Goal: Check status: Check status

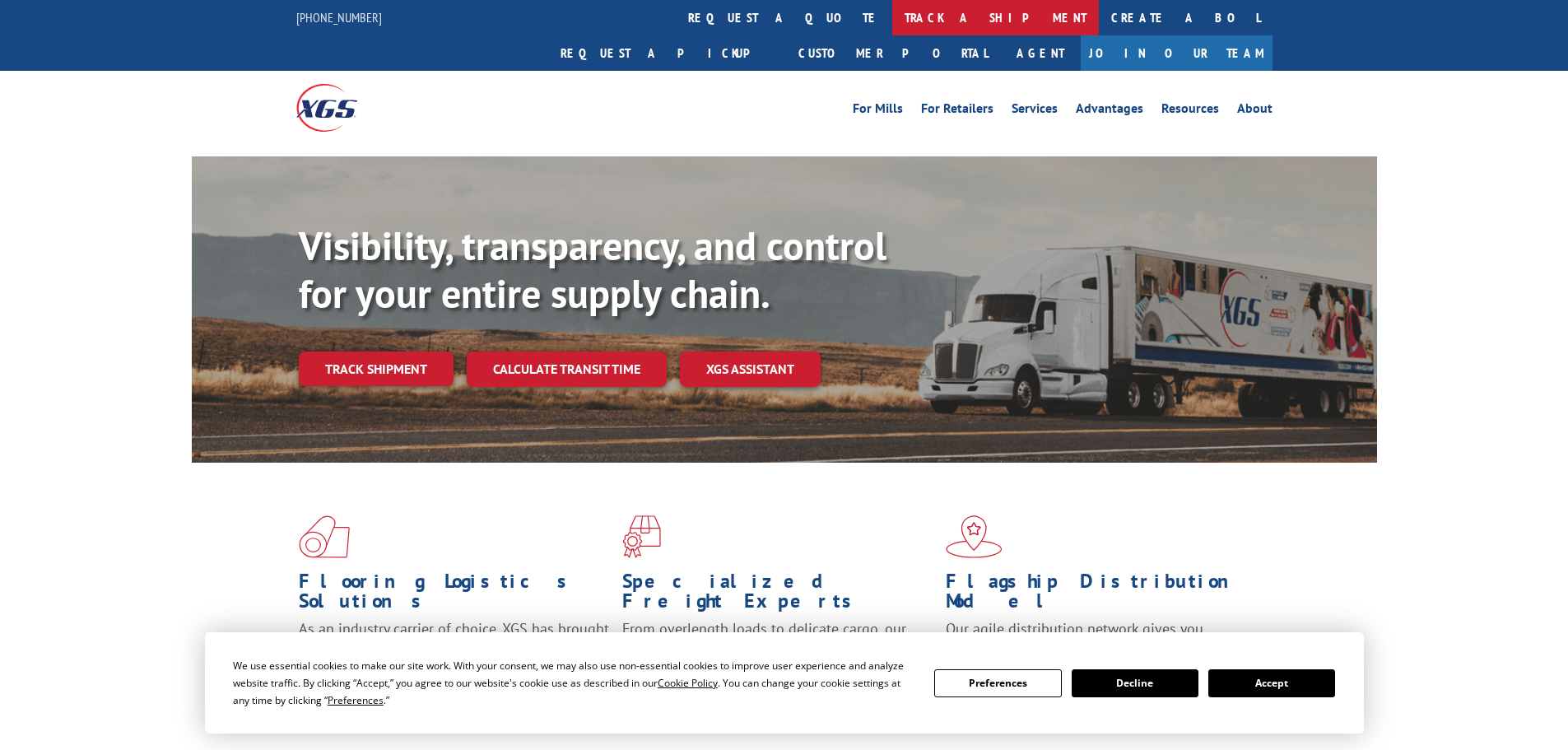
click at [892, 23] on link "track a shipment" at bounding box center [995, 18] width 207 height 35
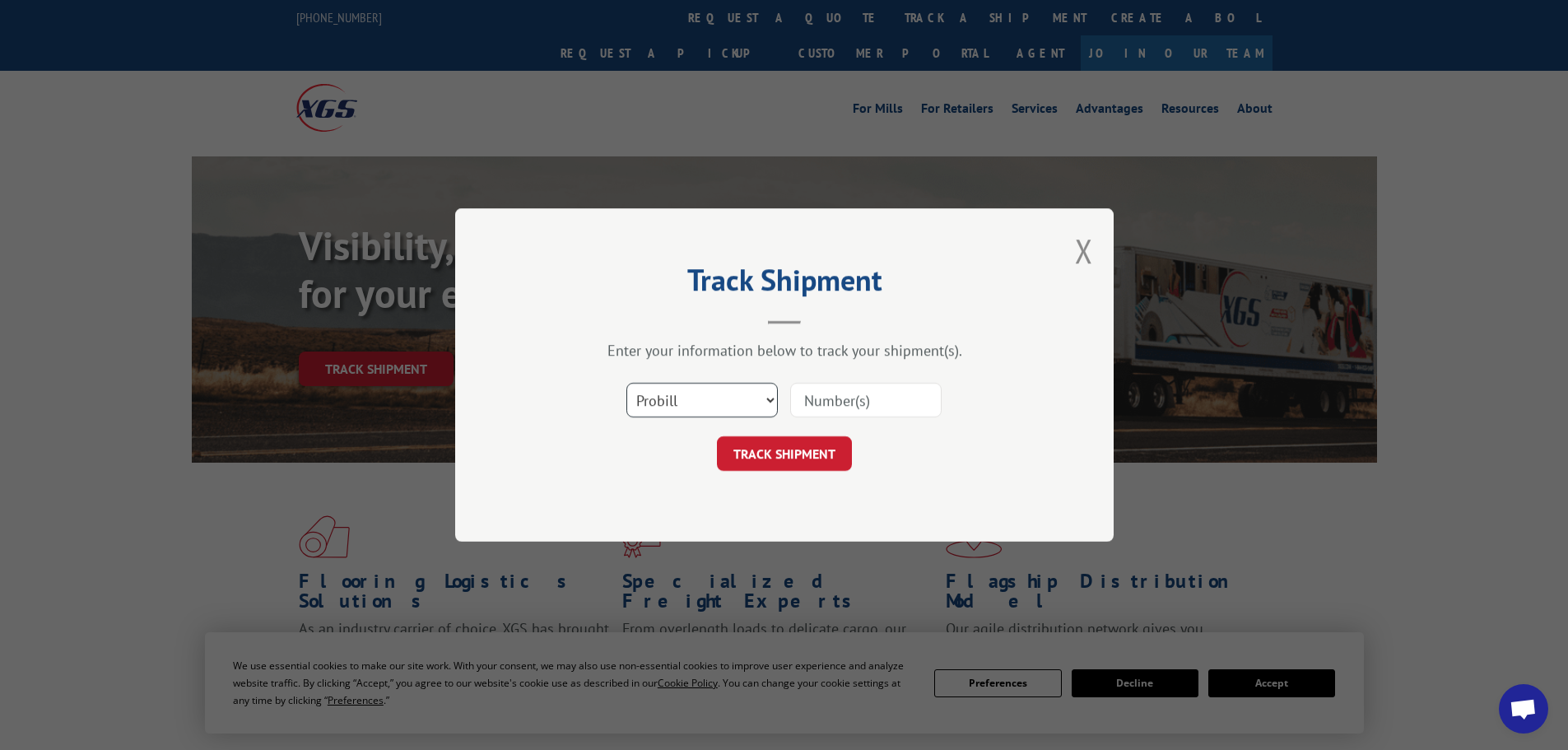
drag, startPoint x: 739, startPoint y: 407, endPoint x: 728, endPoint y: 416, distance: 14.2
click at [739, 407] on select "Select category... Probill BOL PO" at bounding box center [702, 400] width 152 height 34
select select "po"
click at [627, 383] on select "Select category... Probill BOL PO" at bounding box center [702, 400] width 152 height 34
click at [828, 397] on input at bounding box center [865, 400] width 152 height 34
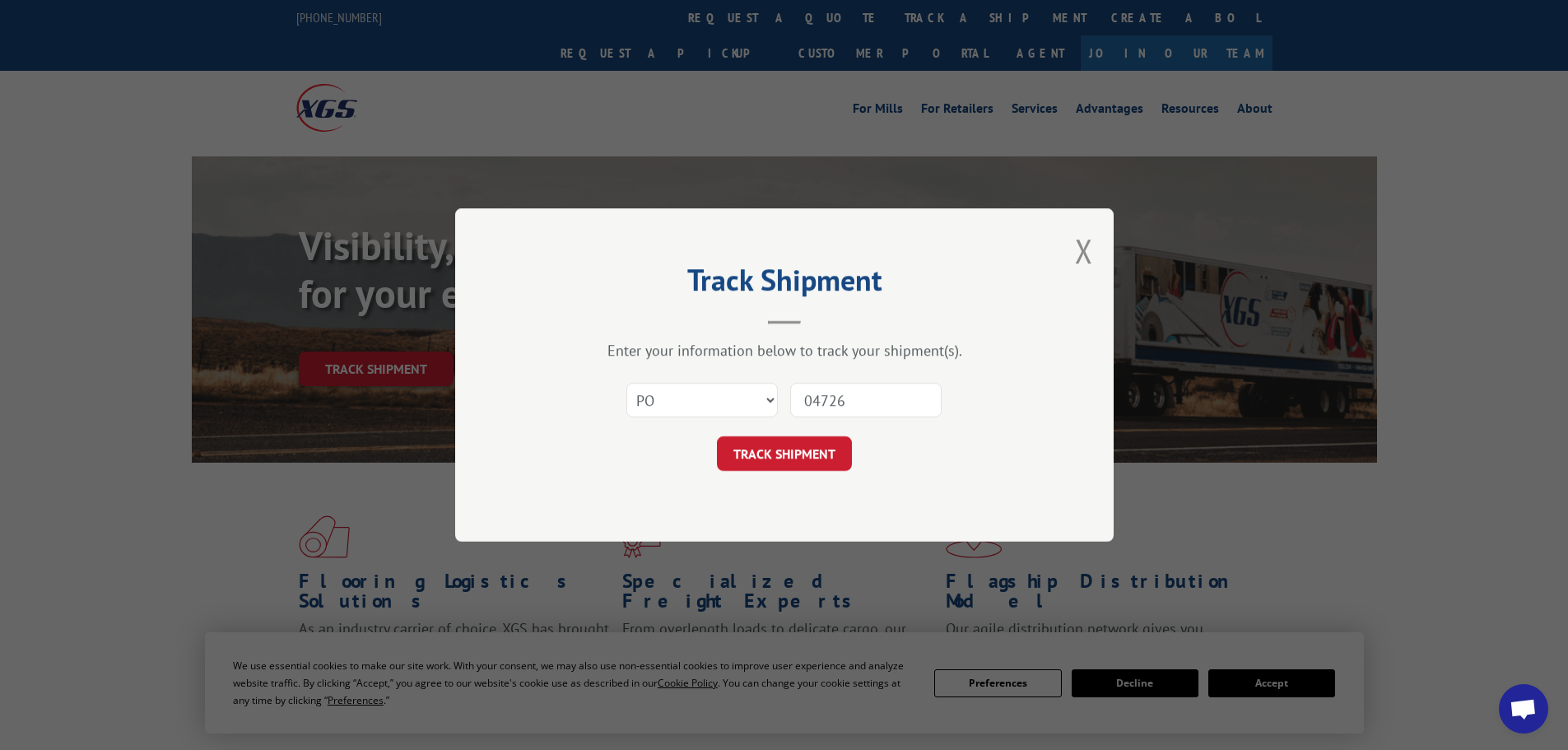
type input "047263"
click button "TRACK SHIPMENT" at bounding box center [784, 453] width 135 height 34
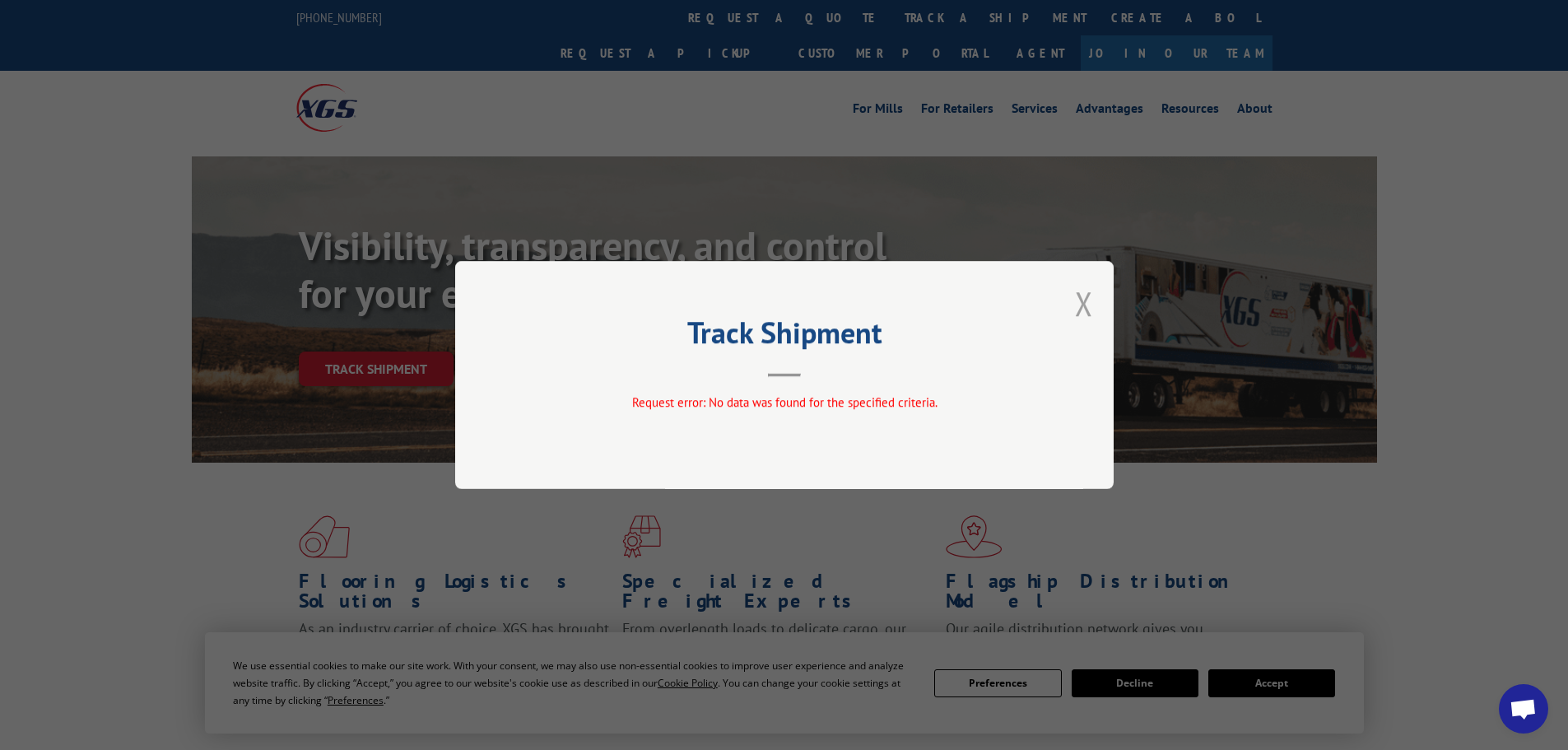
drag, startPoint x: 1091, startPoint y: 305, endPoint x: 1049, endPoint y: 288, distance: 45.3
click at [1091, 304] on button "Close modal" at bounding box center [1084, 303] width 18 height 44
